Goal: Task Accomplishment & Management: Use online tool/utility

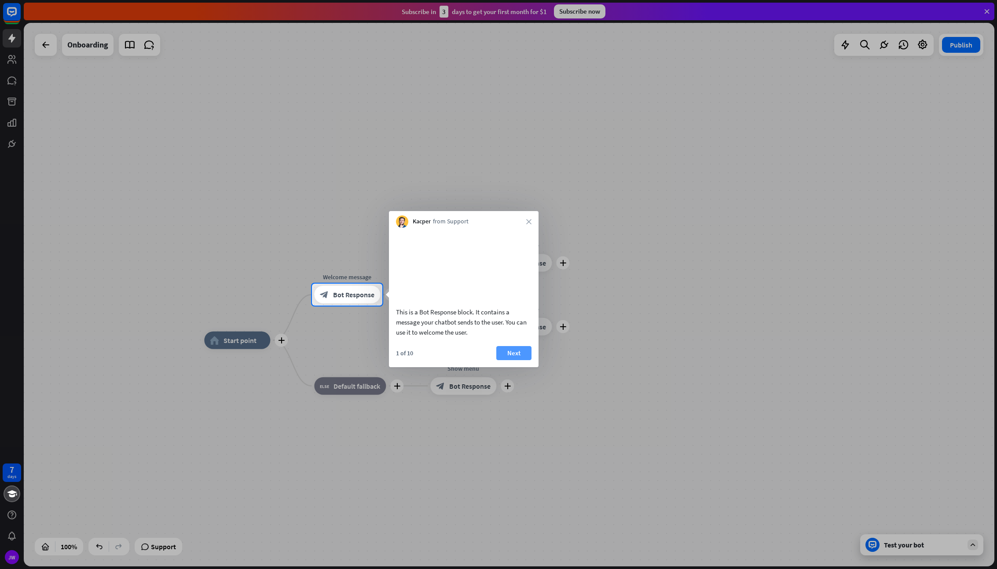
click at [505, 360] on button "Next" at bounding box center [513, 353] width 35 height 14
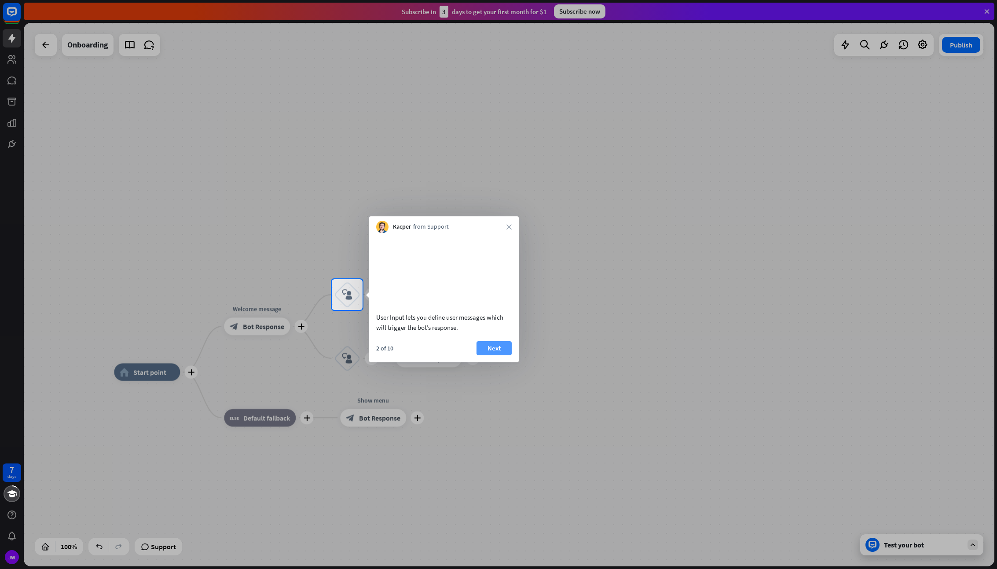
click at [497, 355] on button "Next" at bounding box center [493, 348] width 35 height 14
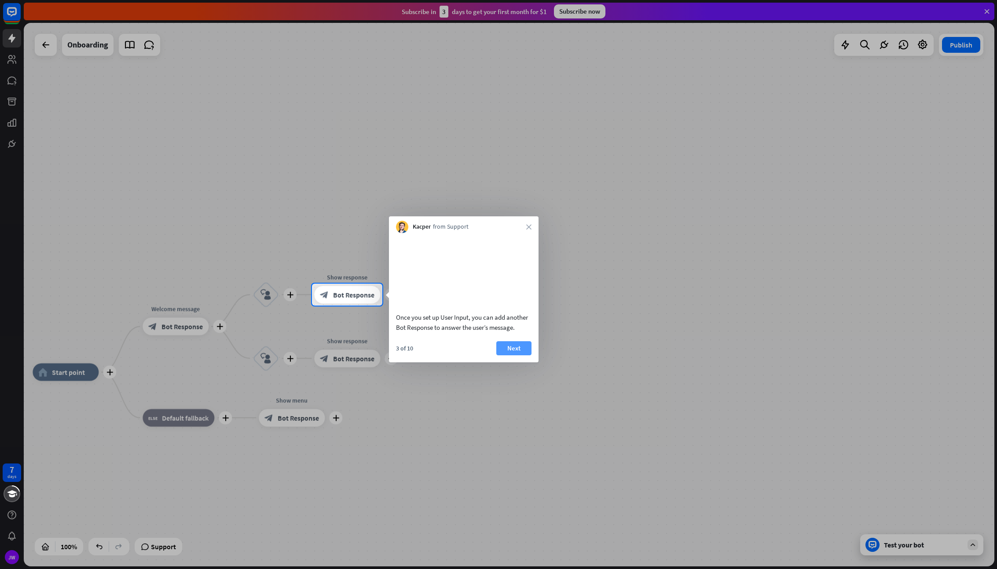
click at [513, 355] on button "Next" at bounding box center [513, 348] width 35 height 14
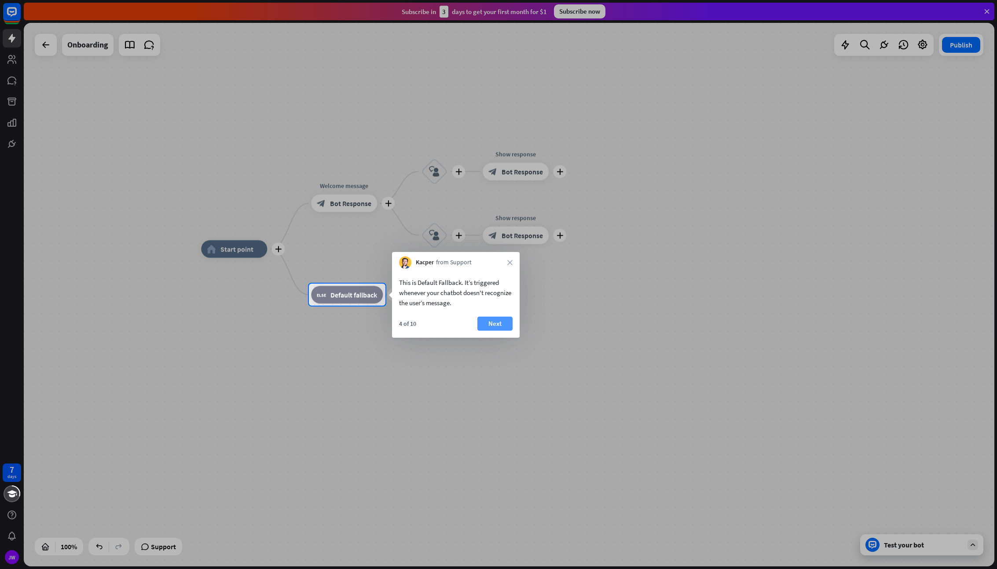
click at [500, 328] on button "Next" at bounding box center [494, 324] width 35 height 14
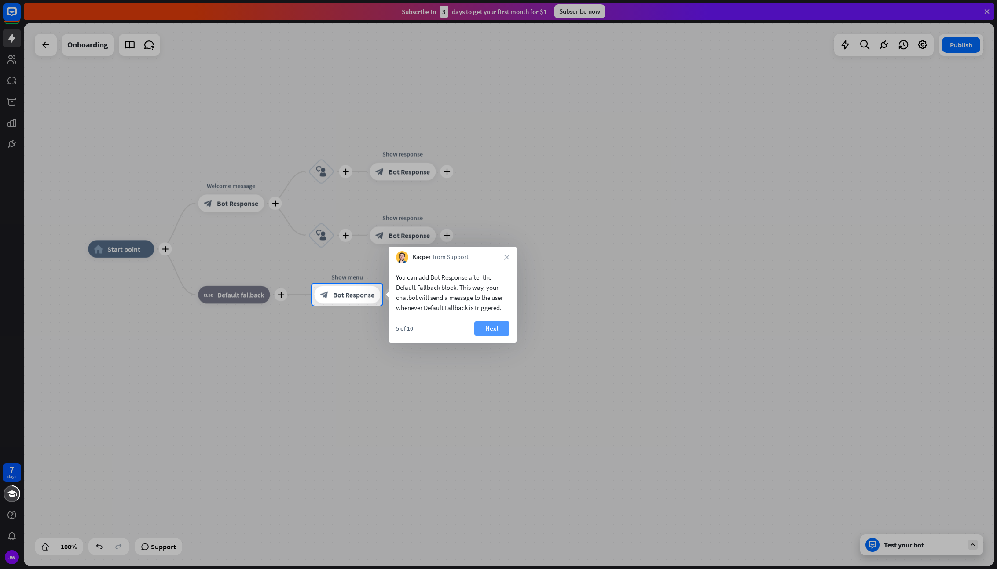
click at [502, 327] on button "Next" at bounding box center [491, 329] width 35 height 14
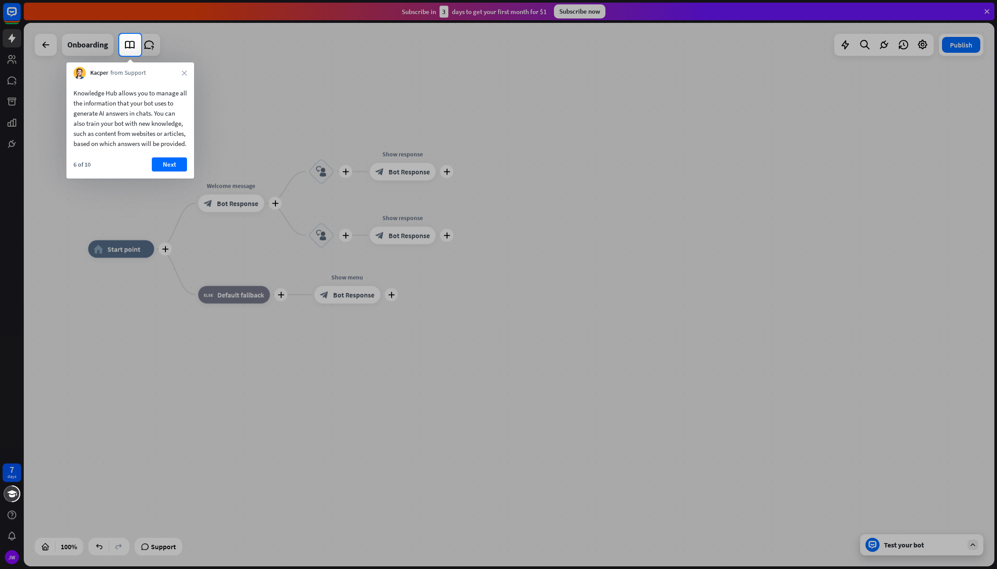
click at [164, 172] on button "Next" at bounding box center [169, 164] width 35 height 14
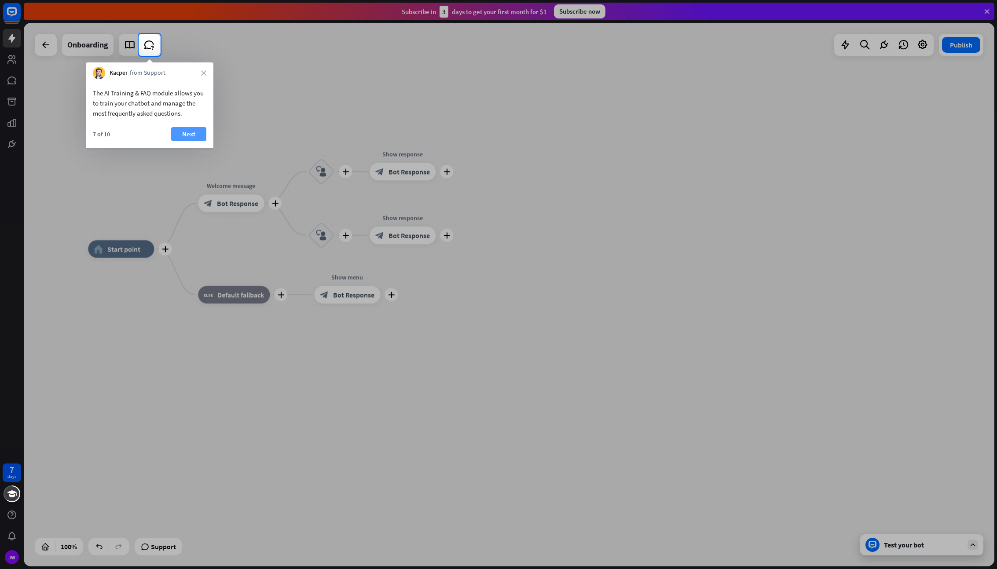
click at [183, 130] on button "Next" at bounding box center [188, 134] width 35 height 14
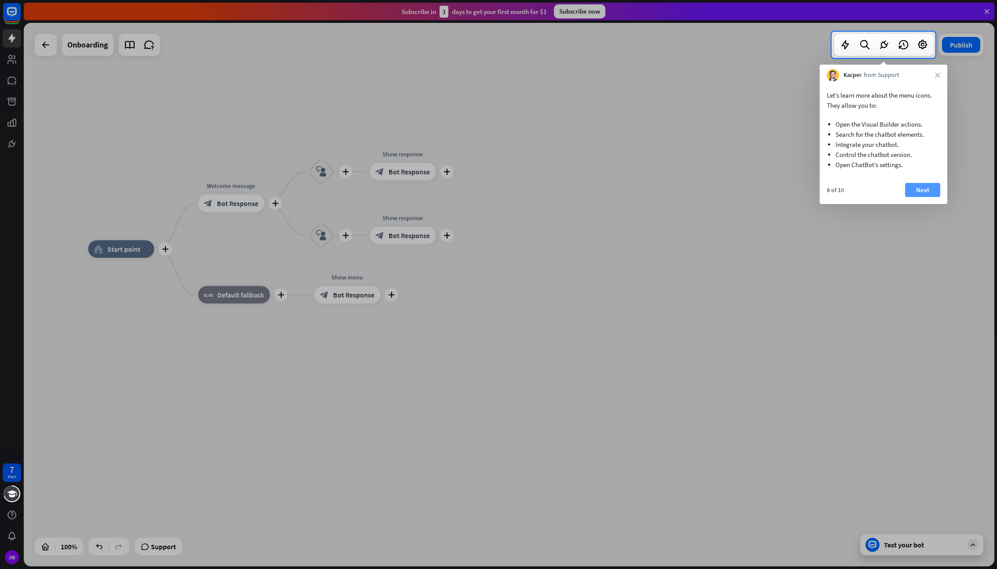
click at [921, 187] on button "Next" at bounding box center [922, 190] width 35 height 14
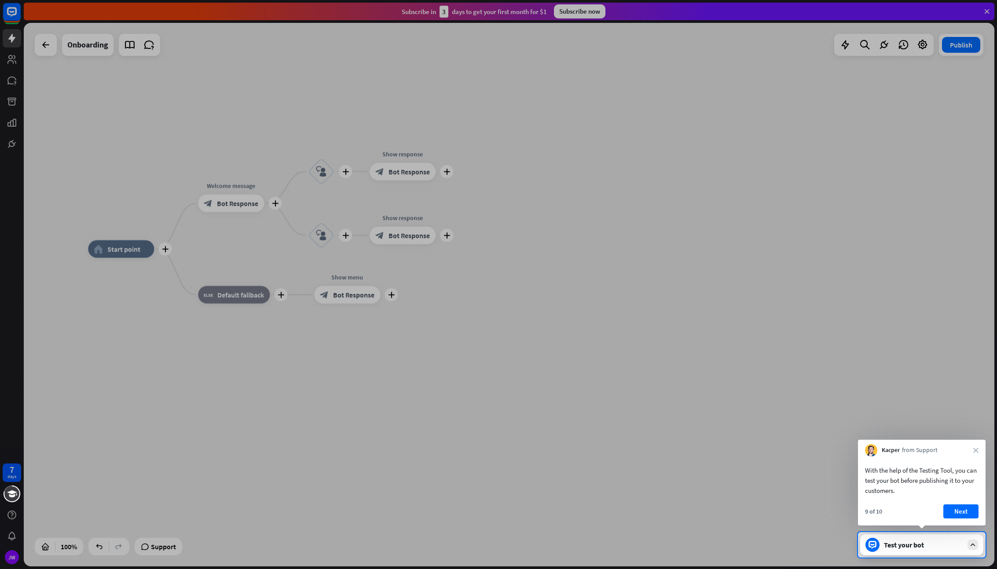
click at [958, 515] on button "Next" at bounding box center [960, 512] width 35 height 14
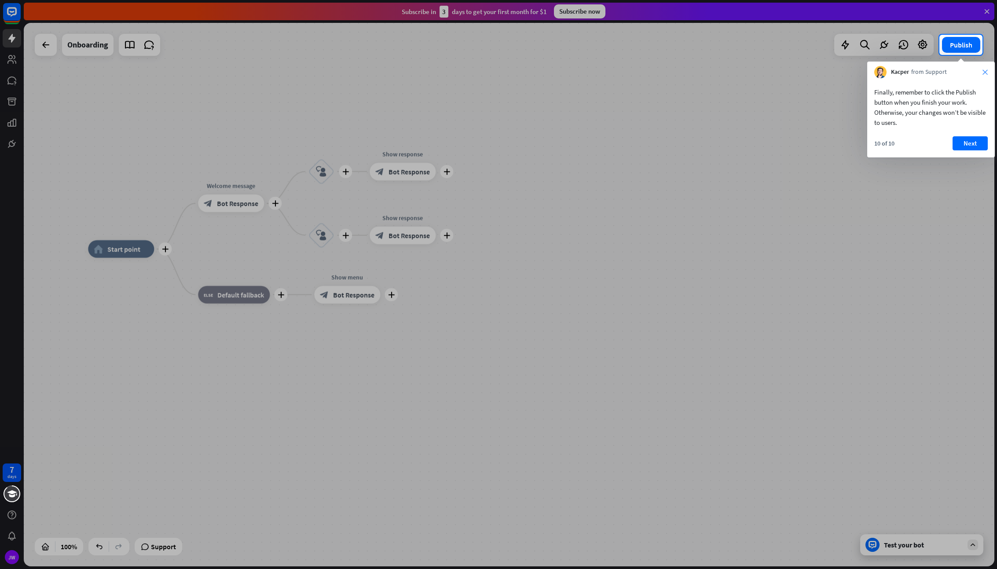
click at [985, 73] on icon "close" at bounding box center [984, 72] width 5 height 5
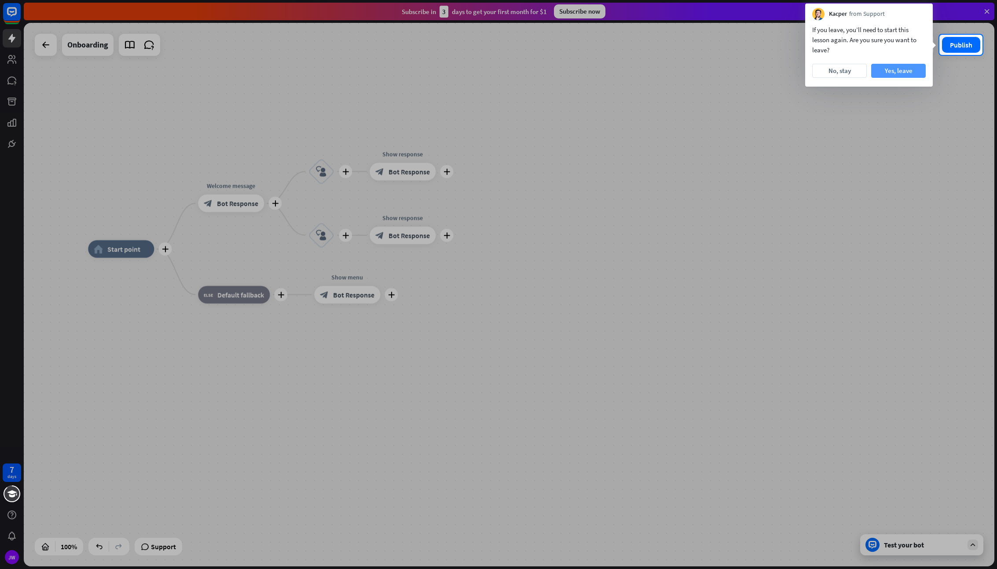
click at [891, 74] on button "Yes, leave" at bounding box center [898, 71] width 55 height 14
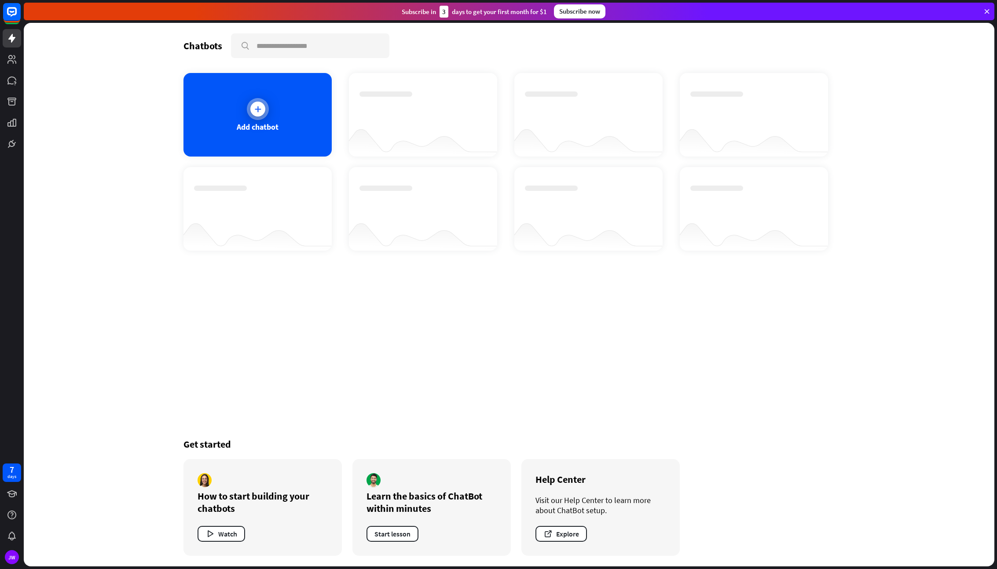
click at [255, 116] on div at bounding box center [257, 109] width 15 height 15
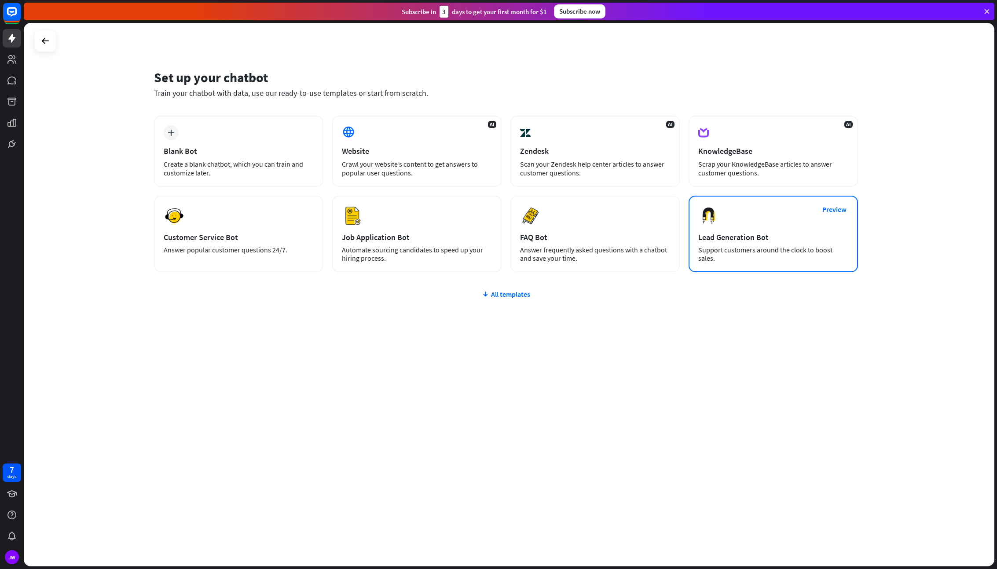
click at [762, 238] on div "Lead Generation Bot" at bounding box center [773, 237] width 150 height 10
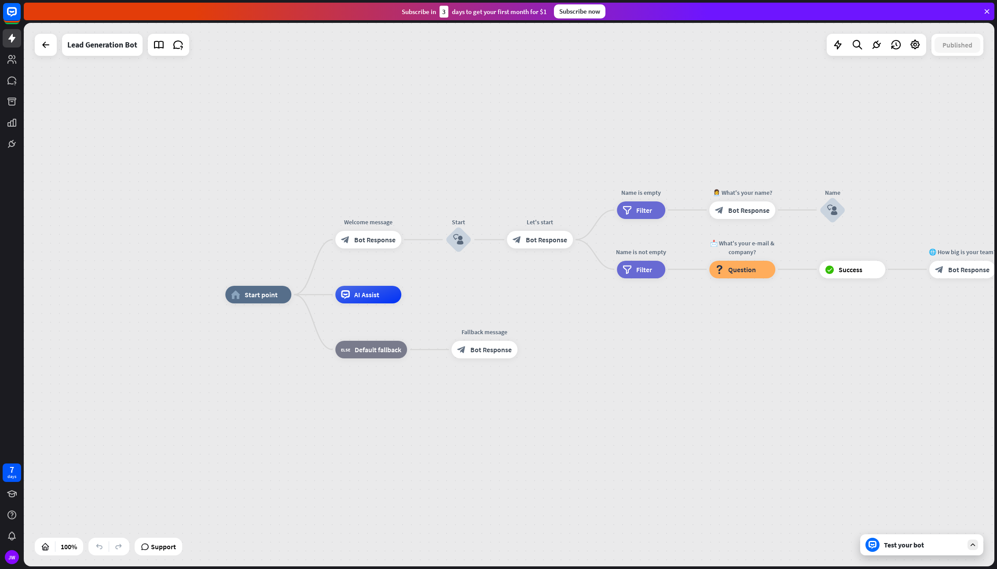
click at [923, 545] on div "Test your bot" at bounding box center [923, 545] width 79 height 9
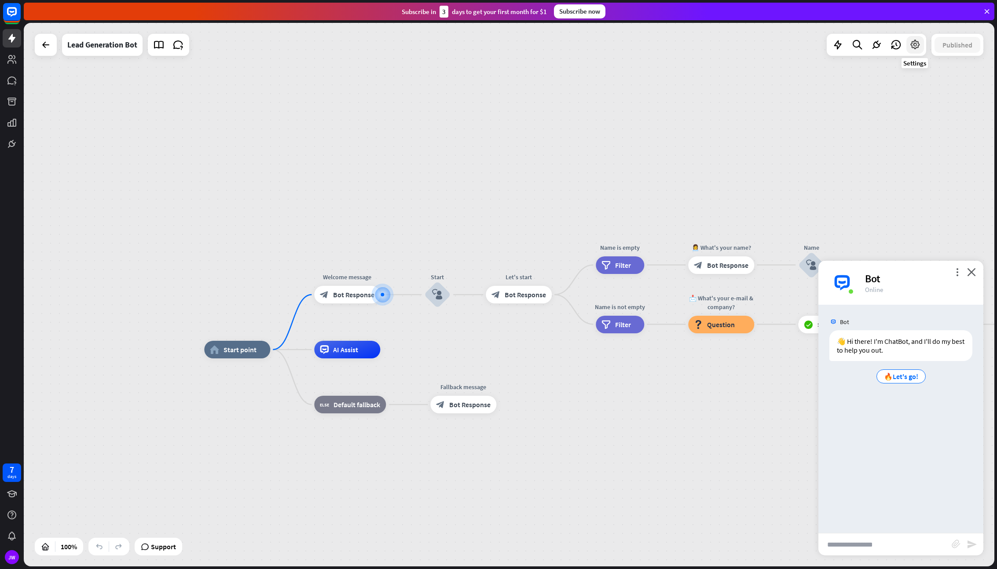
click at [920, 48] on icon at bounding box center [914, 44] width 11 height 11
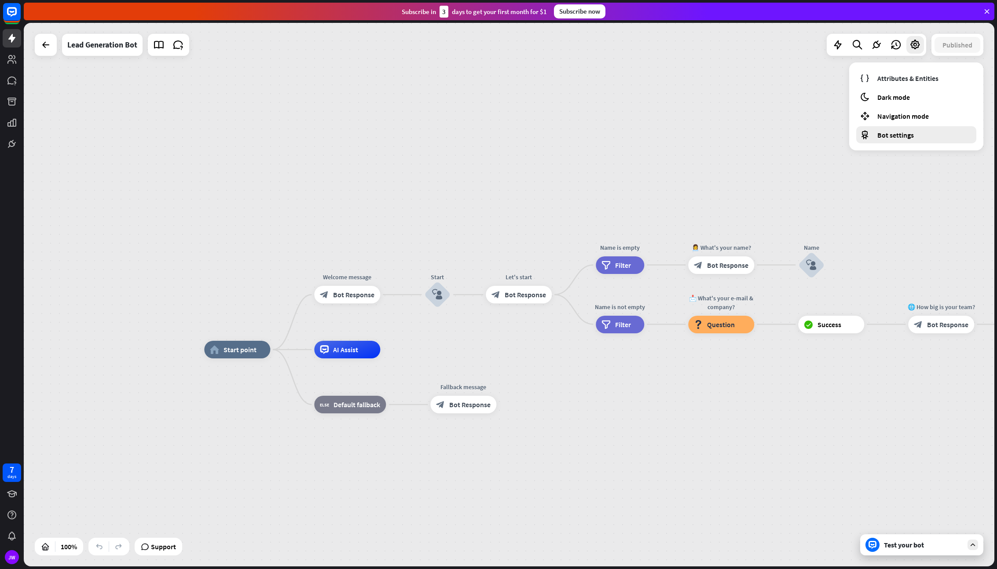
click at [902, 132] on span "Bot settings" at bounding box center [895, 135] width 37 height 9
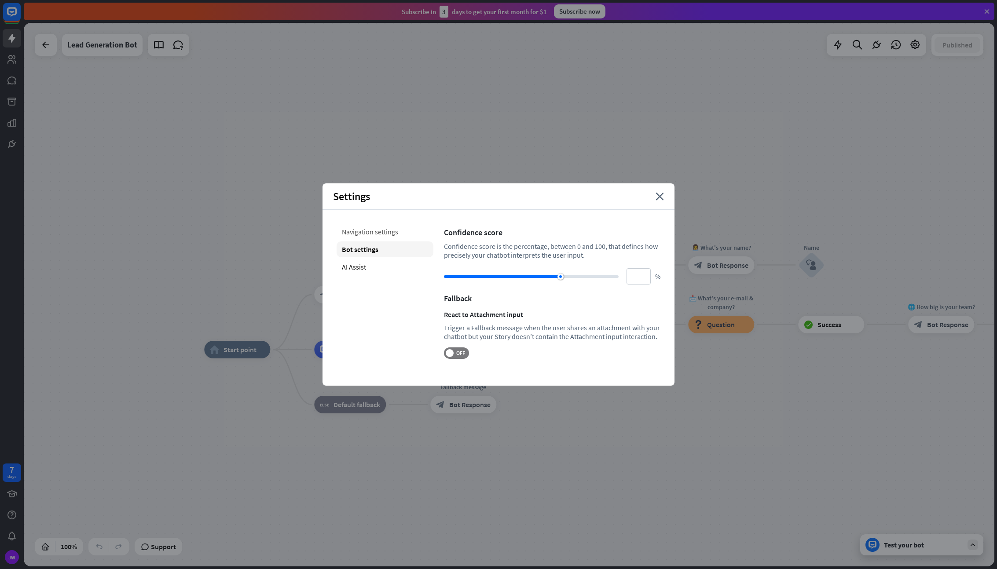
click at [384, 232] on div "Navigation settings" at bounding box center [385, 232] width 97 height 16
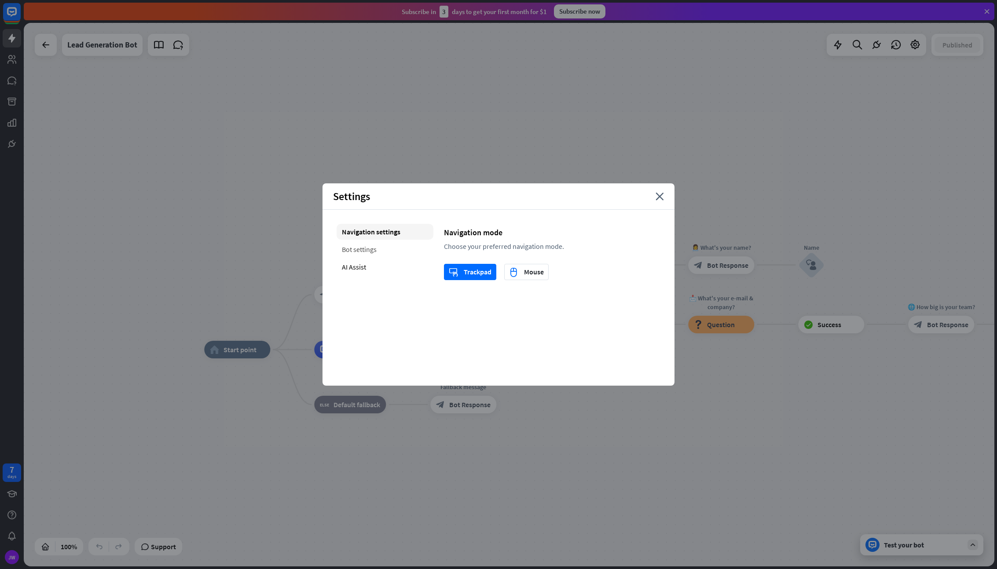
click at [376, 247] on div "Bot settings" at bounding box center [385, 250] width 97 height 16
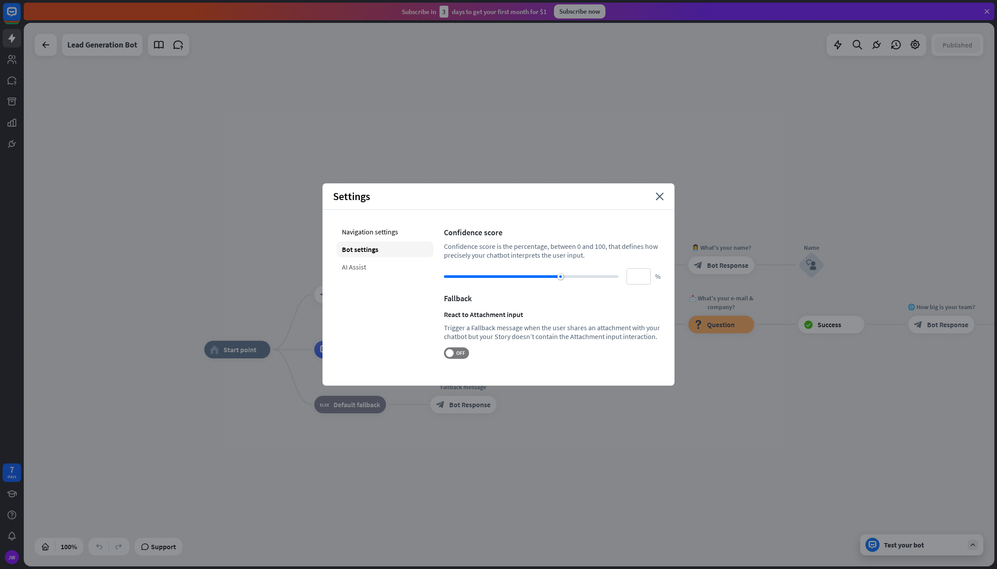
click at [360, 263] on div "AI Assist" at bounding box center [385, 267] width 97 height 16
type input "**"
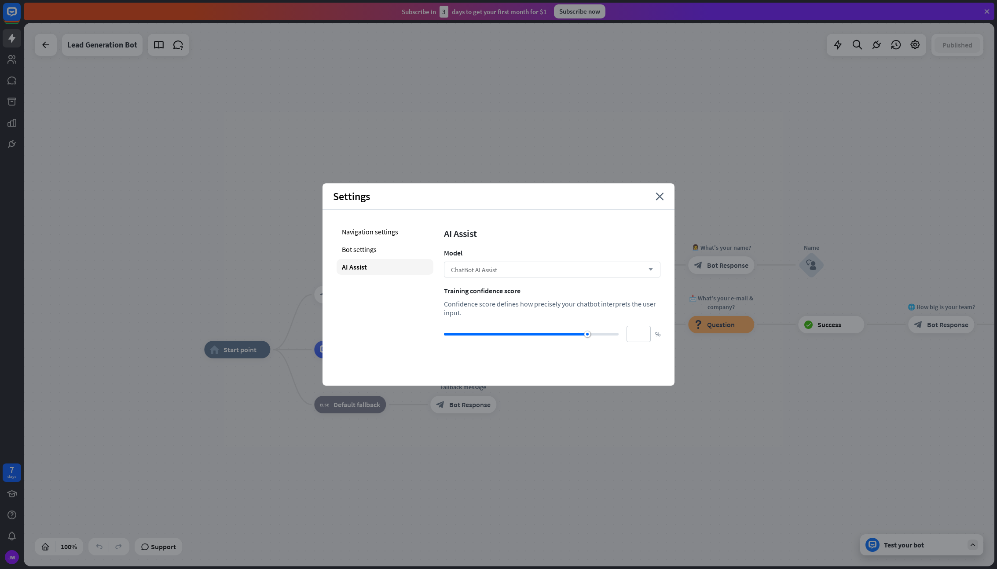
click at [525, 273] on div "ChatBot AI Assist arrow_down" at bounding box center [552, 270] width 216 height 16
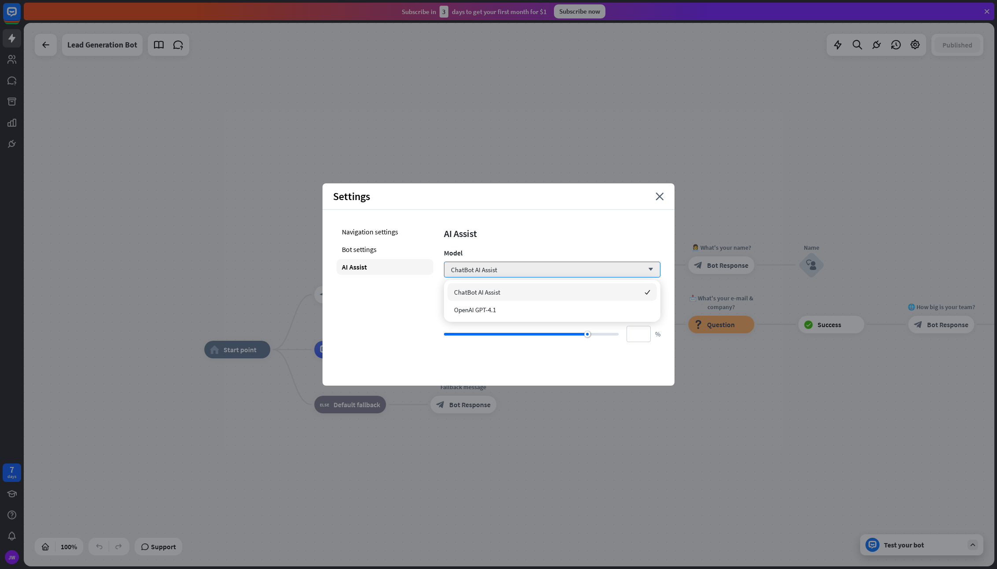
click at [543, 237] on div "AI Assist" at bounding box center [552, 233] width 216 height 12
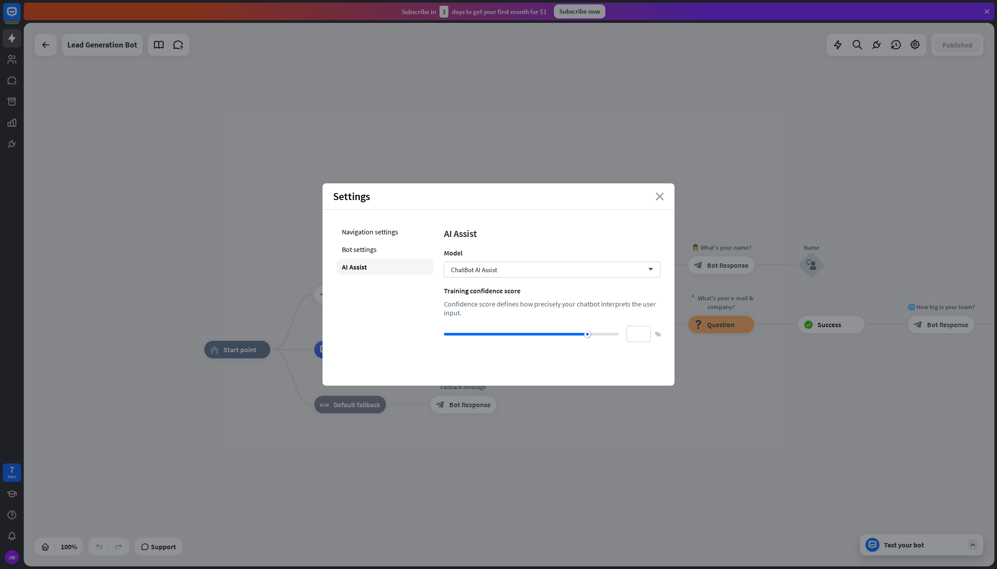
click at [661, 197] on icon "close" at bounding box center [659, 197] width 8 height 8
